Goal: Task Accomplishment & Management: Use online tool/utility

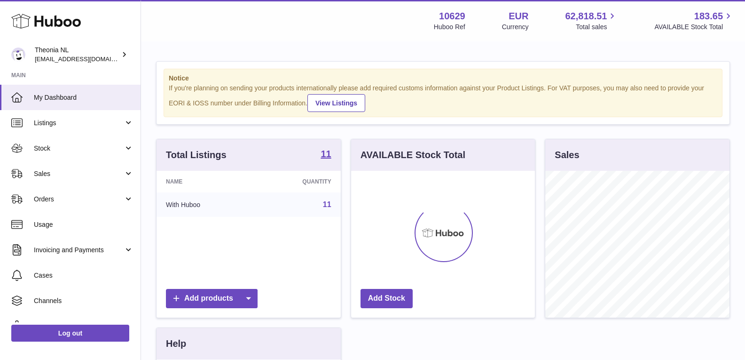
scroll to position [147, 184]
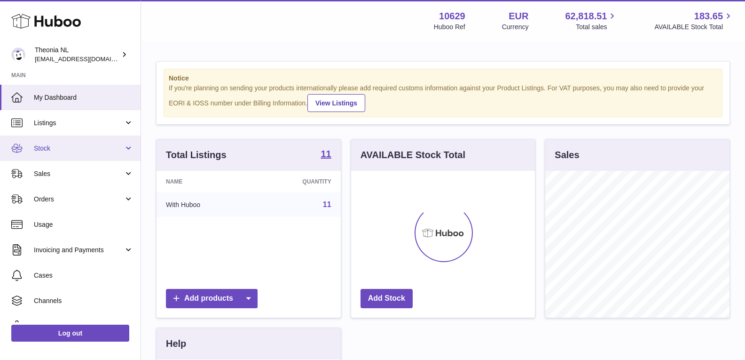
click at [124, 147] on link "Stock" at bounding box center [70, 147] width 141 height 25
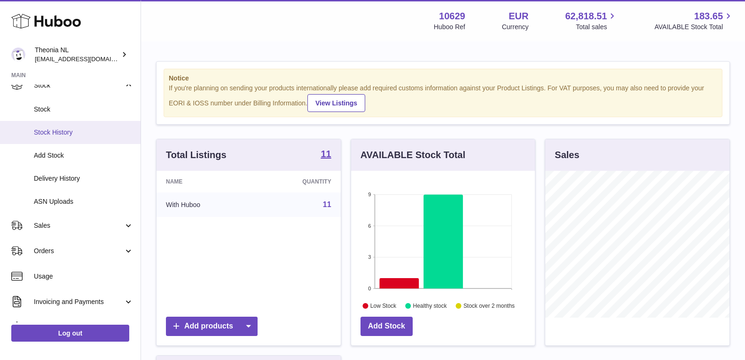
scroll to position [141, 0]
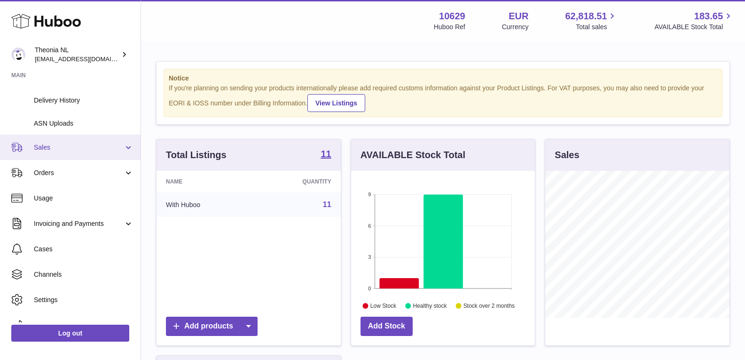
click at [57, 148] on span "Sales" at bounding box center [79, 147] width 90 height 9
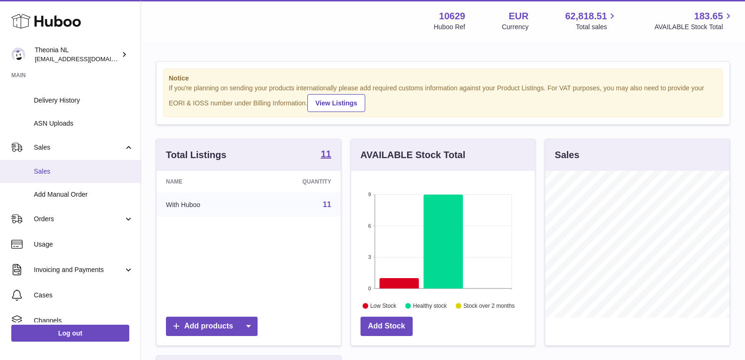
click at [60, 168] on span "Sales" at bounding box center [84, 171] width 100 height 9
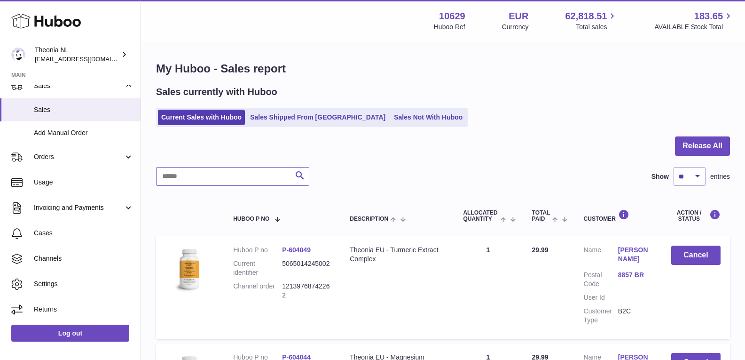
drag, startPoint x: 198, startPoint y: 179, endPoint x: 203, endPoint y: 179, distance: 5.2
click at [198, 179] on input "text" at bounding box center [232, 176] width 153 height 19
paste input "**********"
type input "**********"
click at [299, 175] on icon "submit" at bounding box center [299, 176] width 11 height 12
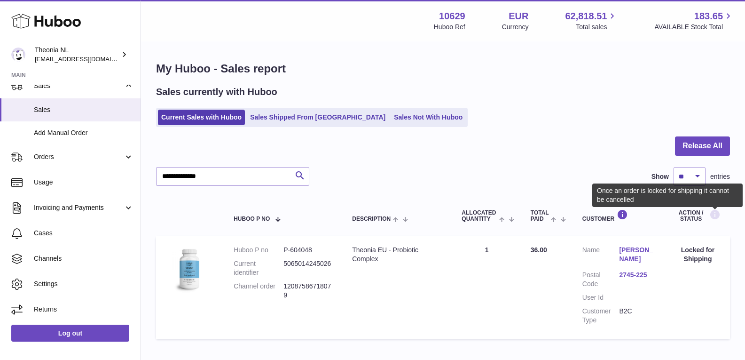
click at [715, 214] on icon at bounding box center [714, 215] width 11 height 12
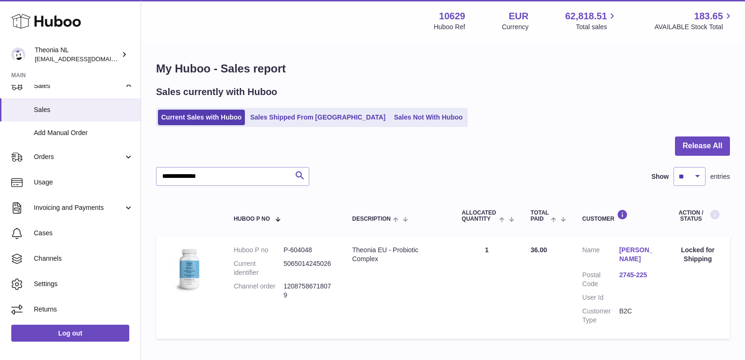
click at [715, 214] on icon at bounding box center [714, 215] width 11 height 12
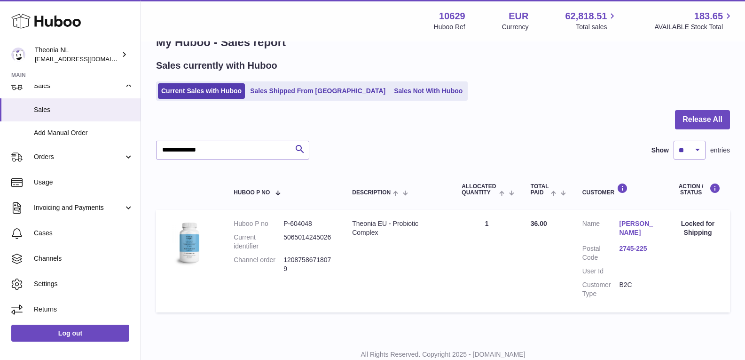
scroll to position [10, 0]
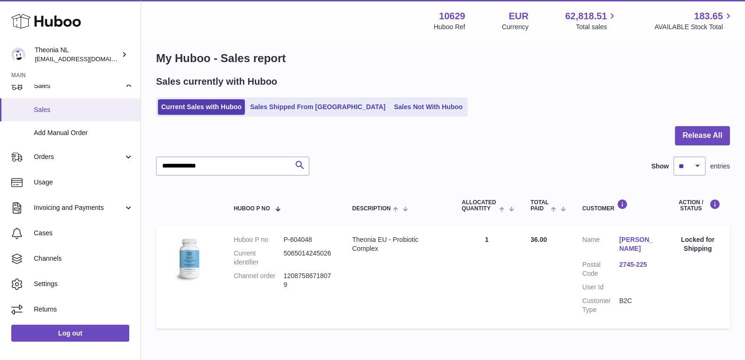
click at [63, 108] on span "Sales" at bounding box center [84, 109] width 100 height 9
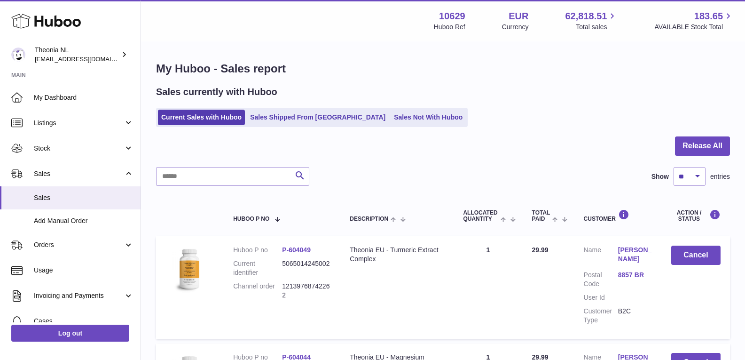
click at [620, 258] on link "[PERSON_NAME]" at bounding box center [635, 254] width 34 height 18
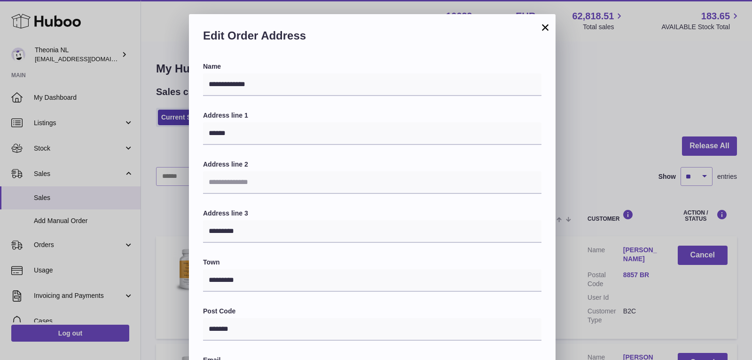
click at [547, 26] on button "×" at bounding box center [544, 27] width 11 height 11
